Goal: Information Seeking & Learning: Learn about a topic

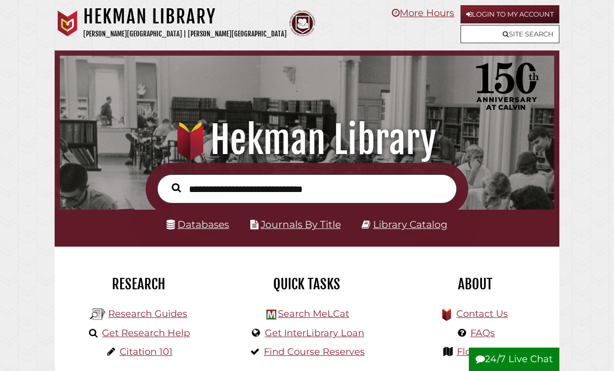
scroll to position [163, 489]
click at [515, 18] on link "Login to My Account" at bounding box center [509, 14] width 99 height 18
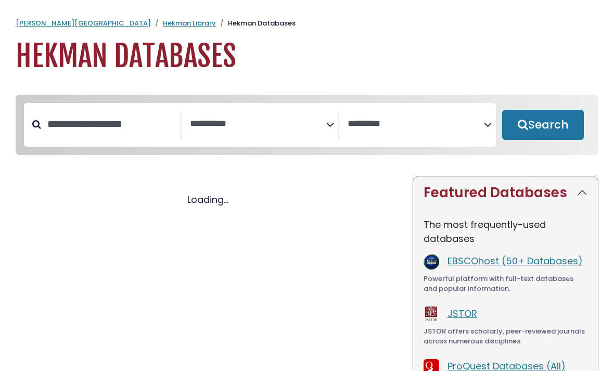
select select "Database Subject Filter"
select select "Database Vendors Filter"
select select "Database Subject Filter"
select select "Database Vendors Filter"
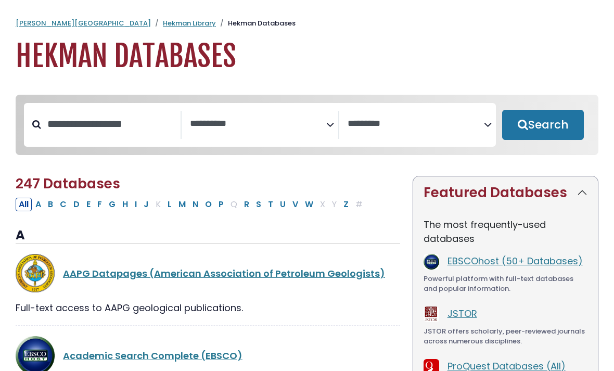
click at [163, 22] on link "Hekman Library" at bounding box center [189, 23] width 53 height 10
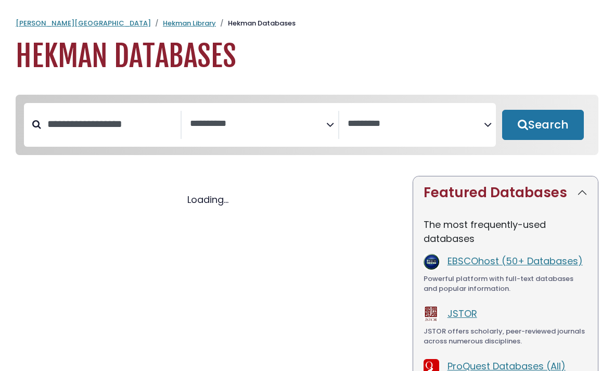
select select "Database Subject Filter"
select select "Database Vendors Filter"
select select "Database Subject Filter"
select select "Database Vendors Filter"
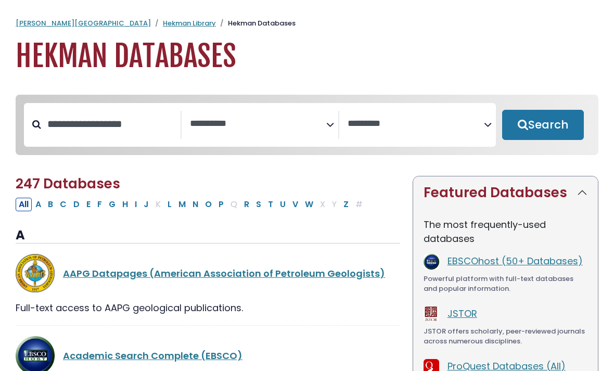
click at [494, 267] on link "EBSCOhost (50+ Databases)" at bounding box center [514, 260] width 135 height 13
